Goal: Information Seeking & Learning: Learn about a topic

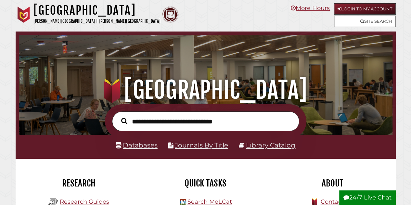
scroll to position [124, 371]
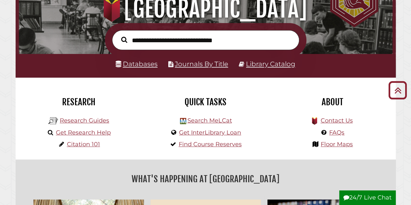
scroll to position [81, 0]
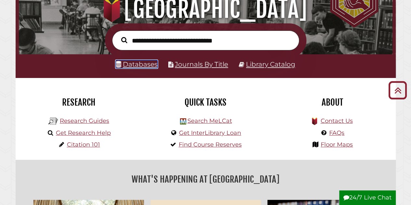
click at [139, 66] on link "Databases" at bounding box center [137, 64] width 42 height 8
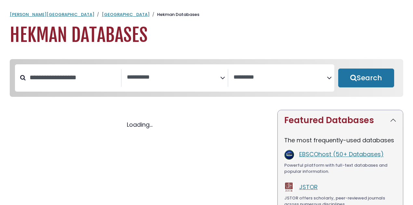
select select "Database Subject Filter"
select select "Database Vendors Filter"
select select "Database Subject Filter"
select select "Database Vendors Filter"
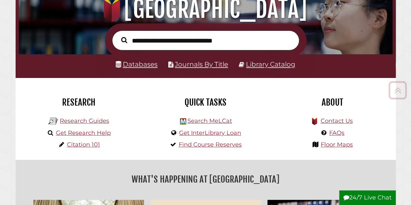
scroll to position [124, 371]
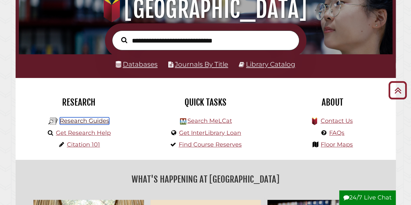
click at [90, 122] on link "Research Guides" at bounding box center [84, 120] width 49 height 7
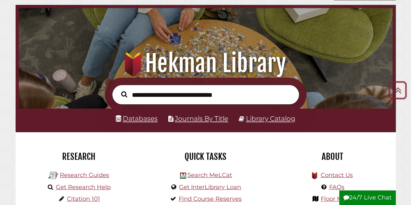
scroll to position [9, 0]
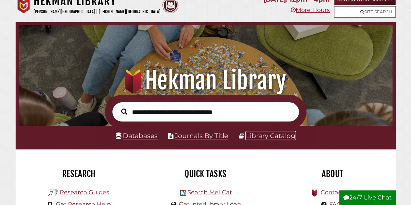
click at [262, 139] on link "Library Catalog" at bounding box center [270, 136] width 49 height 8
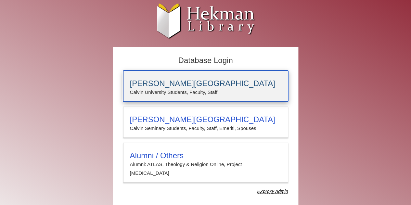
click at [247, 74] on div "[PERSON_NAME][GEOGRAPHIC_DATA] [PERSON_NAME] University Students, Faculty, Staff" at bounding box center [205, 86] width 165 height 31
